Goal: Task Accomplishment & Management: Complete application form

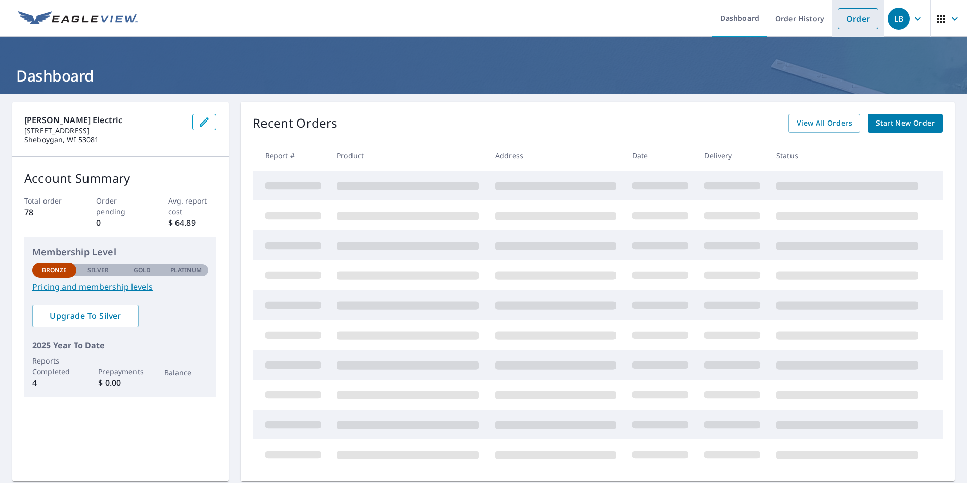
click at [850, 15] on link "Order" at bounding box center [858, 18] width 41 height 21
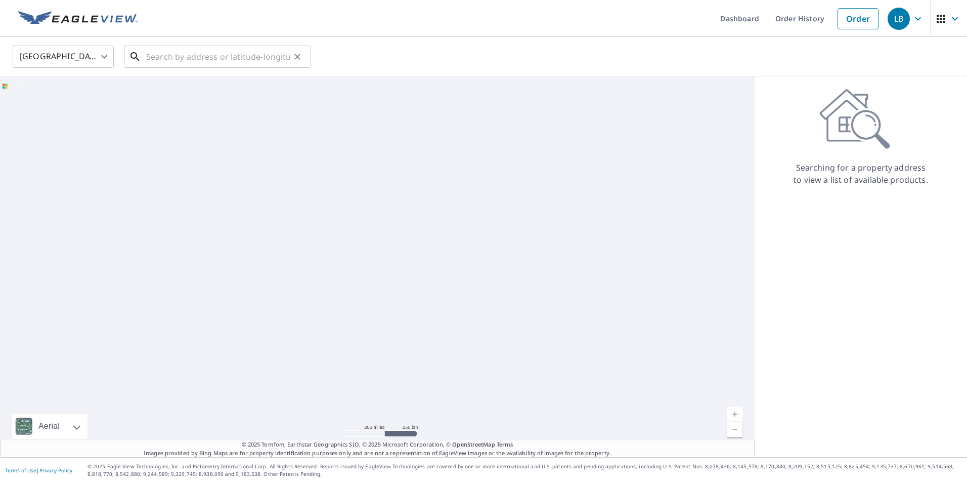
click at [158, 55] on input "text" at bounding box center [218, 56] width 144 height 28
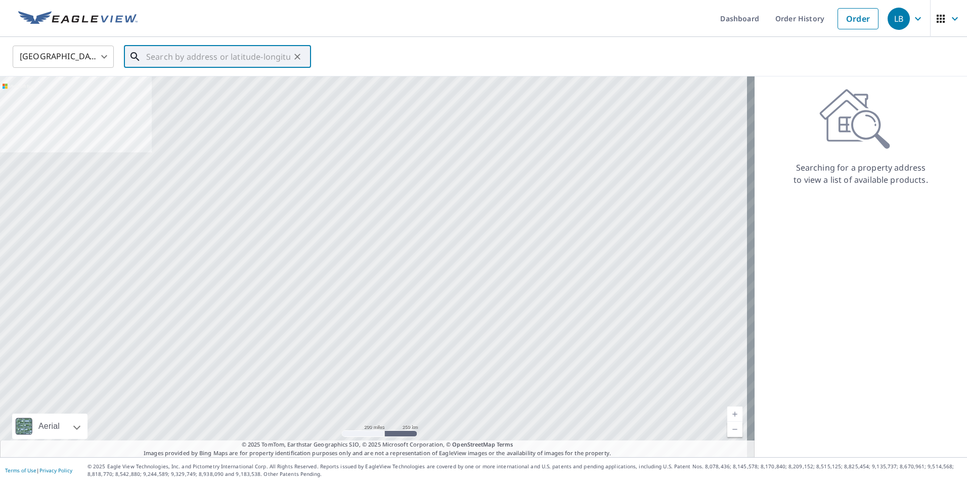
paste input "[STREET_ADDRESS]"
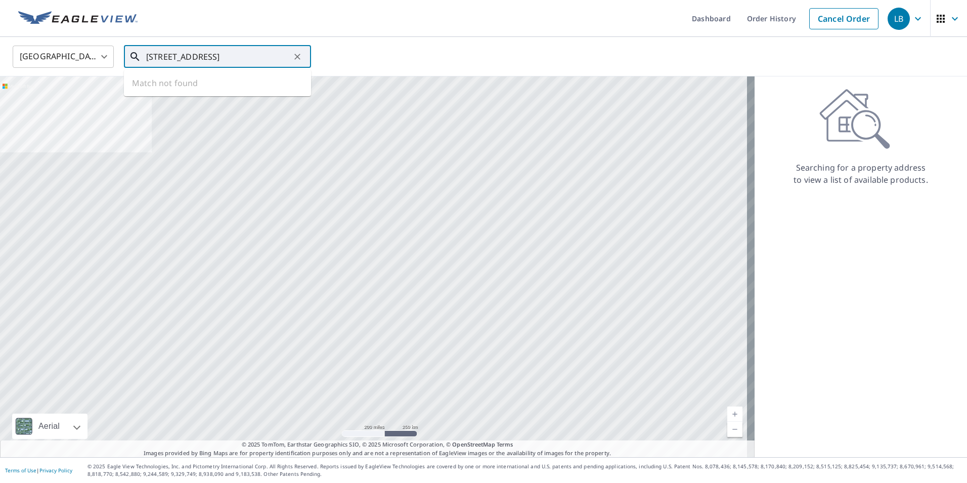
scroll to position [0, 13]
click at [237, 97] on p "[GEOGRAPHIC_DATA]" at bounding box center [223, 97] width 159 height 10
type input "[STREET_ADDRESS]"
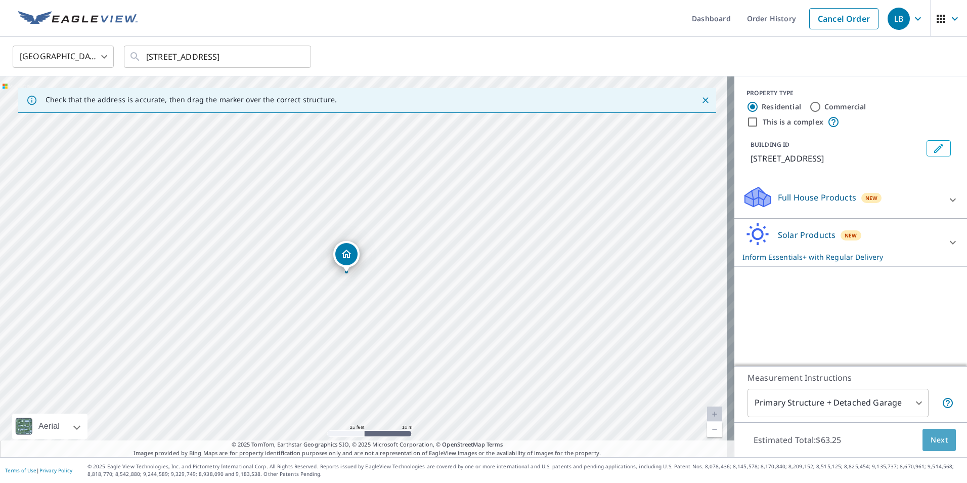
click at [931, 443] on span "Next" at bounding box center [939, 440] width 17 height 13
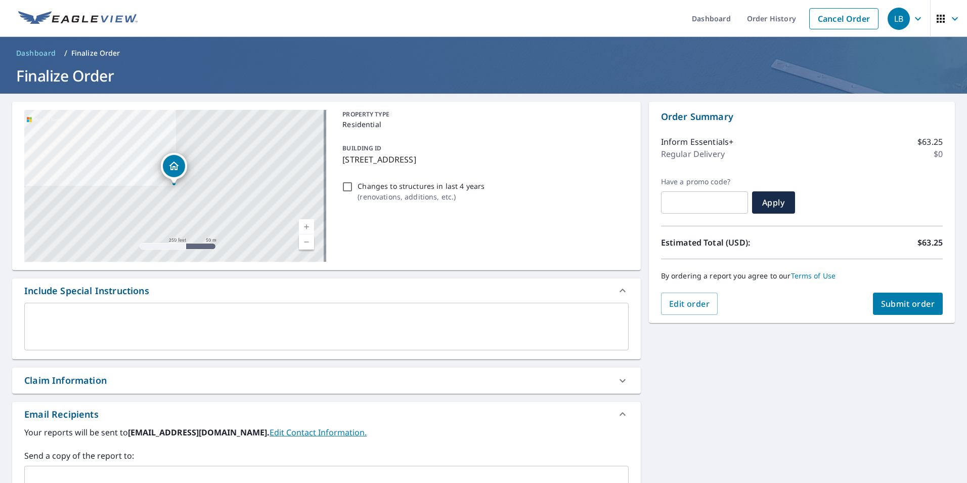
click at [903, 301] on span "Submit order" at bounding box center [908, 303] width 54 height 11
